Goal: Contribute content

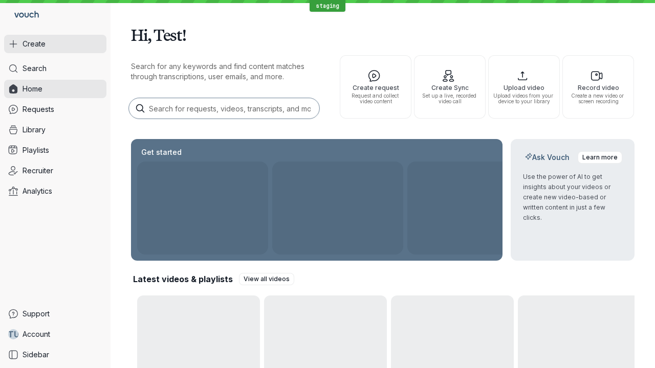
click at [55, 44] on button "Create" at bounding box center [55, 44] width 102 height 18
